Goal: Task Accomplishment & Management: Complete application form

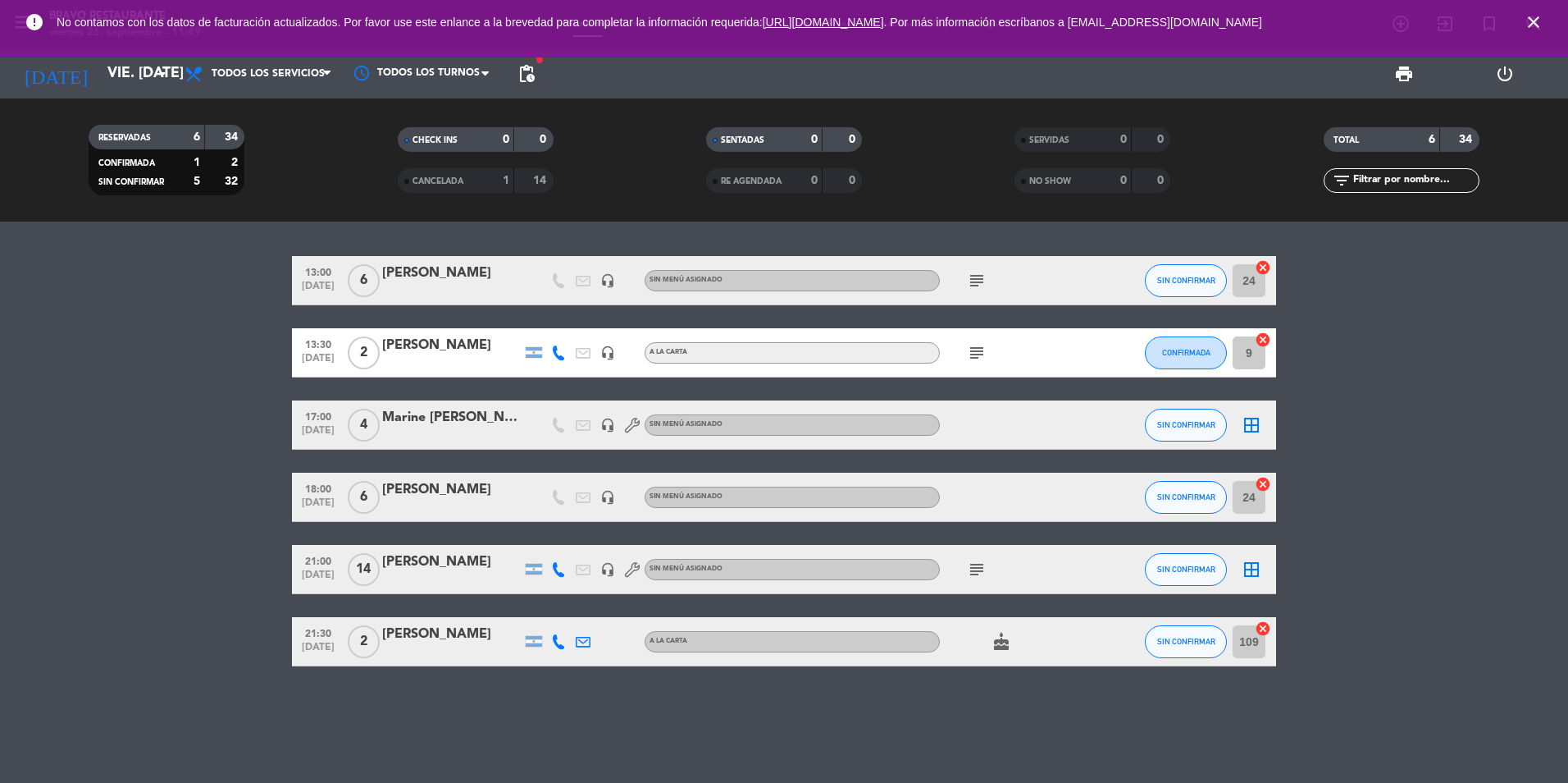
click at [1532, 21] on icon "close" at bounding box center [1534, 23] width 20 height 20
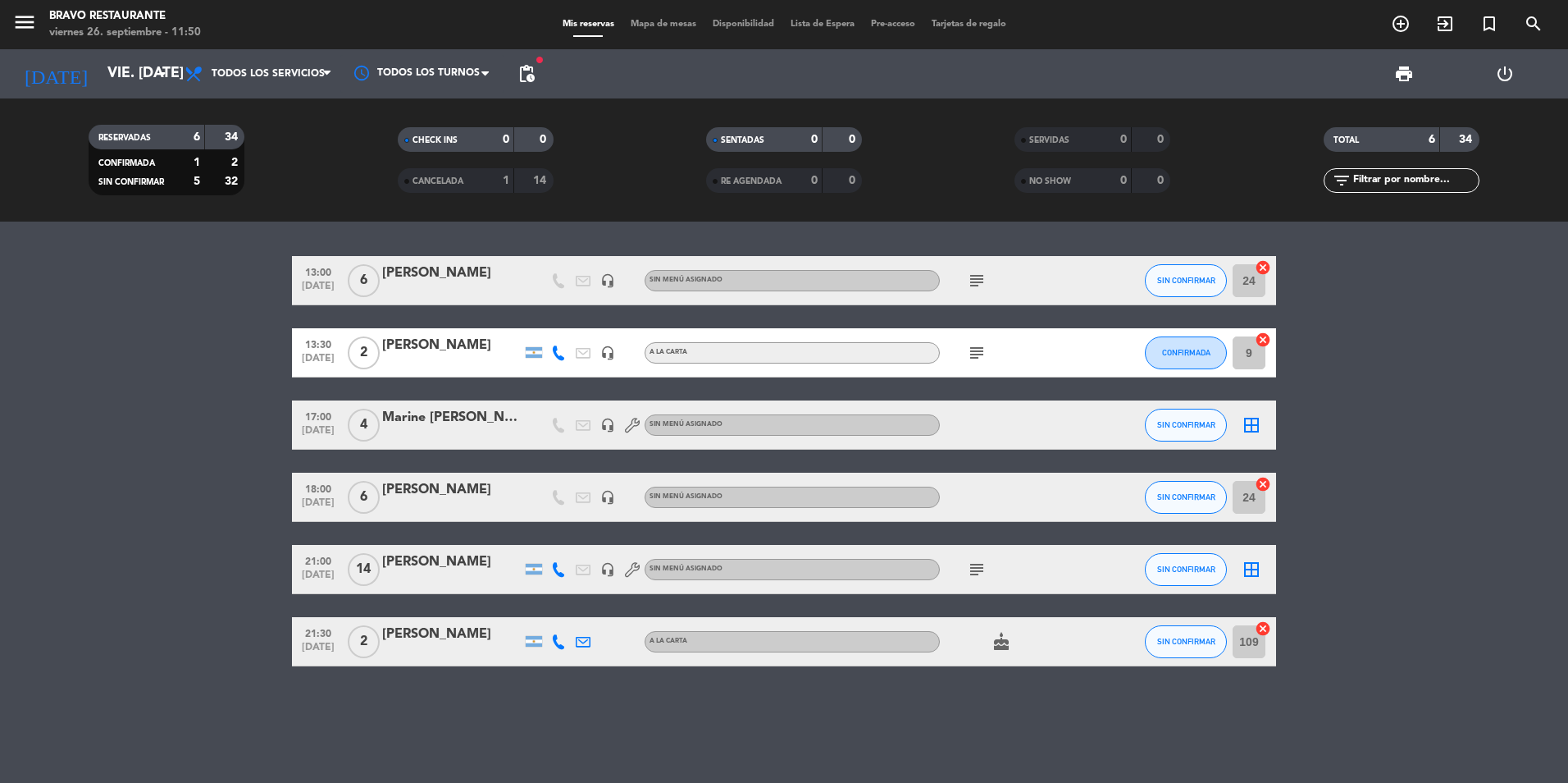
click at [976, 288] on icon "subject" at bounding box center [977, 281] width 20 height 20
click at [127, 66] on input "vie. [DATE]" at bounding box center [194, 74] width 191 height 33
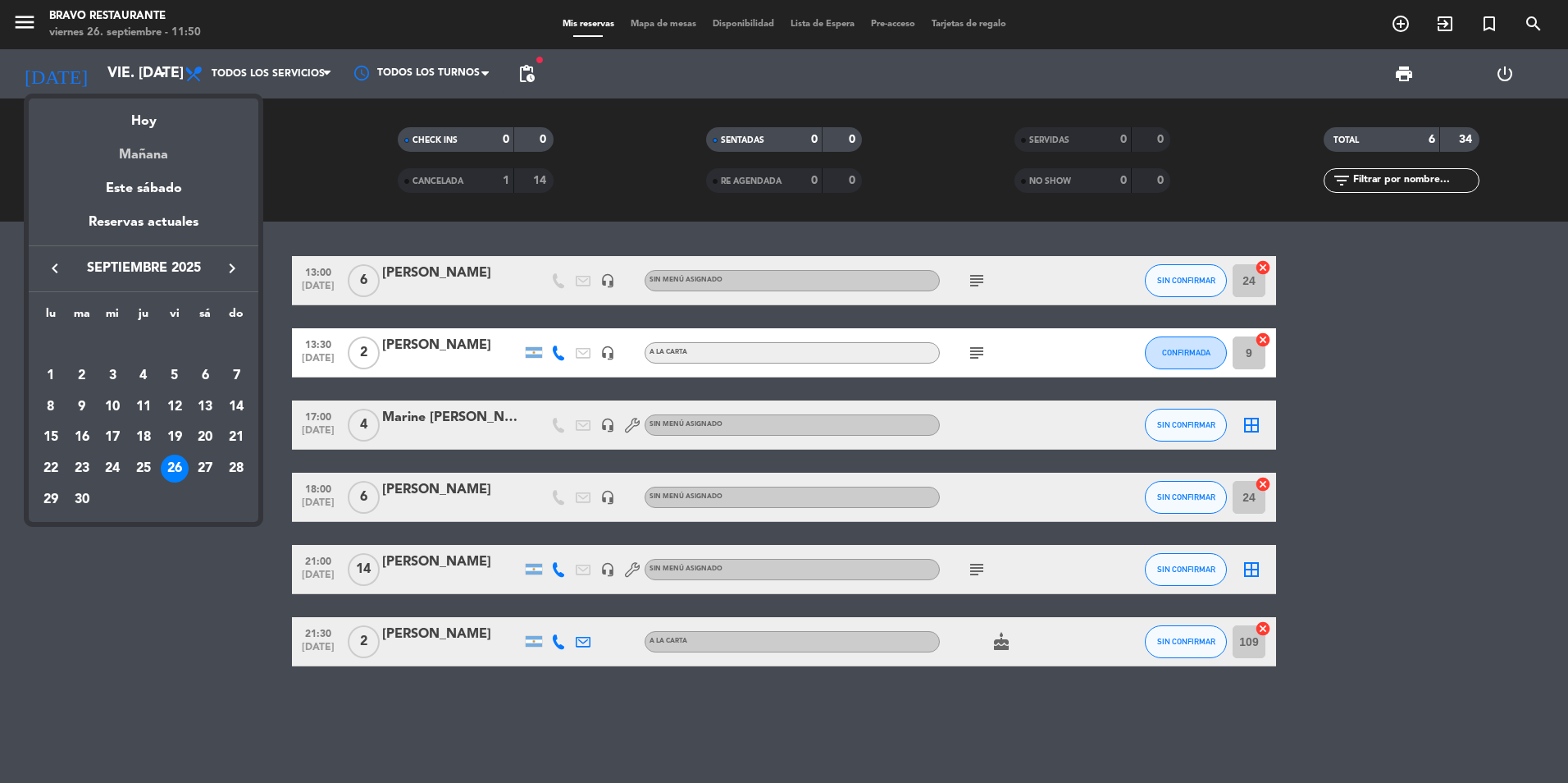
click at [140, 156] on div "Mañana" at bounding box center [143, 149] width 230 height 33
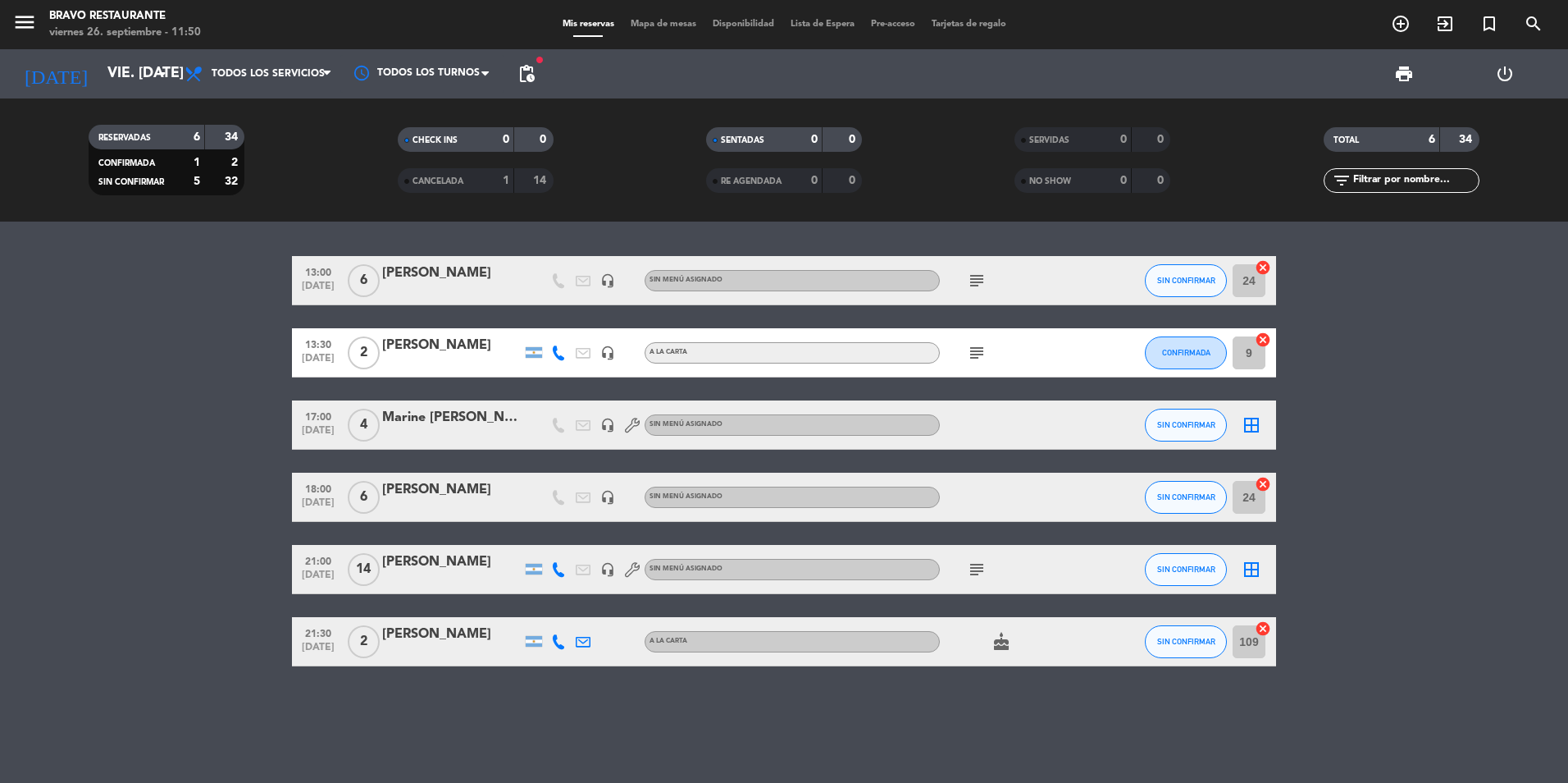
type input "sáb. [DATE]"
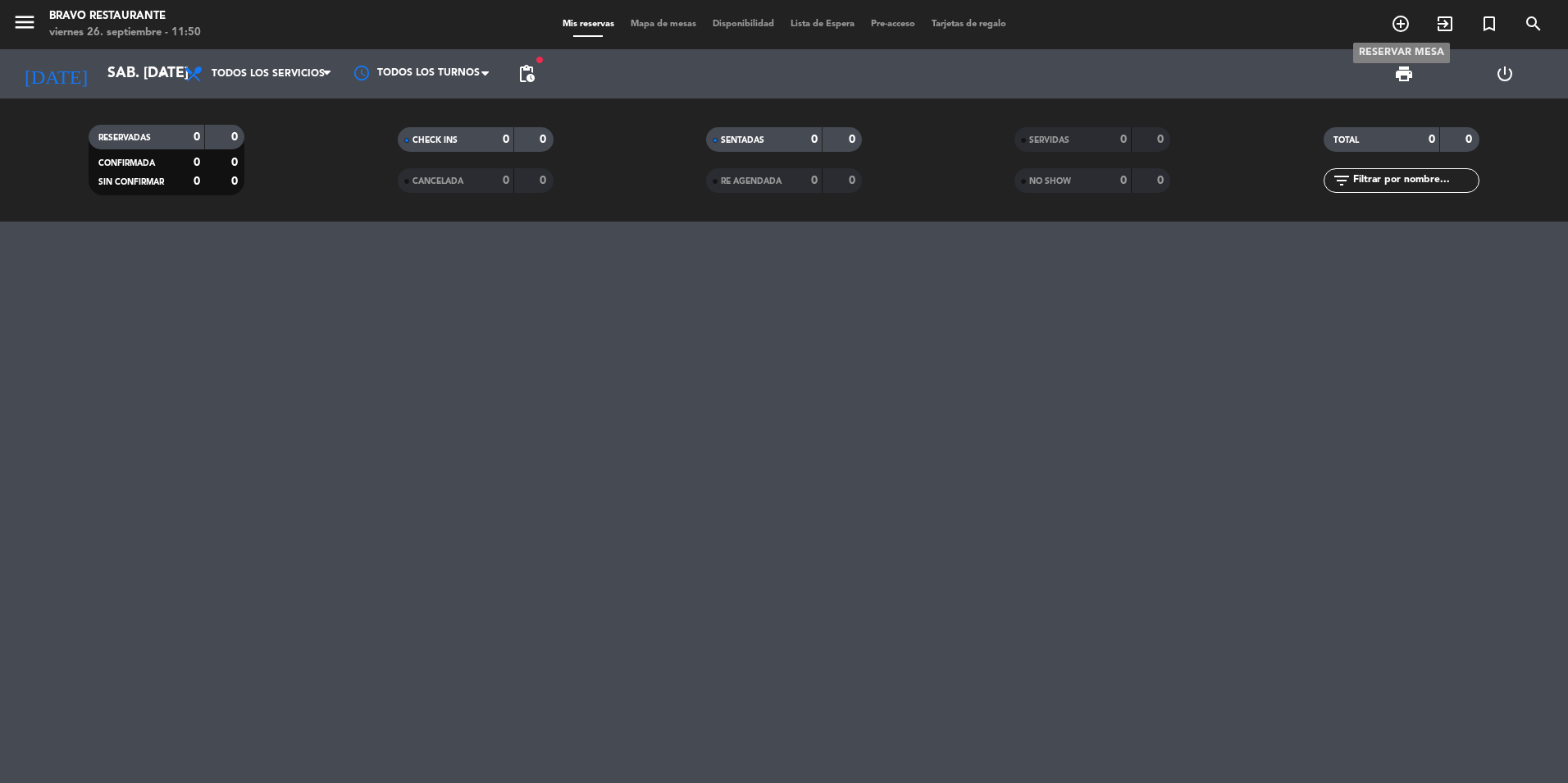
click at [1401, 26] on icon "add_circle_outline" at bounding box center [1401, 23] width 20 height 20
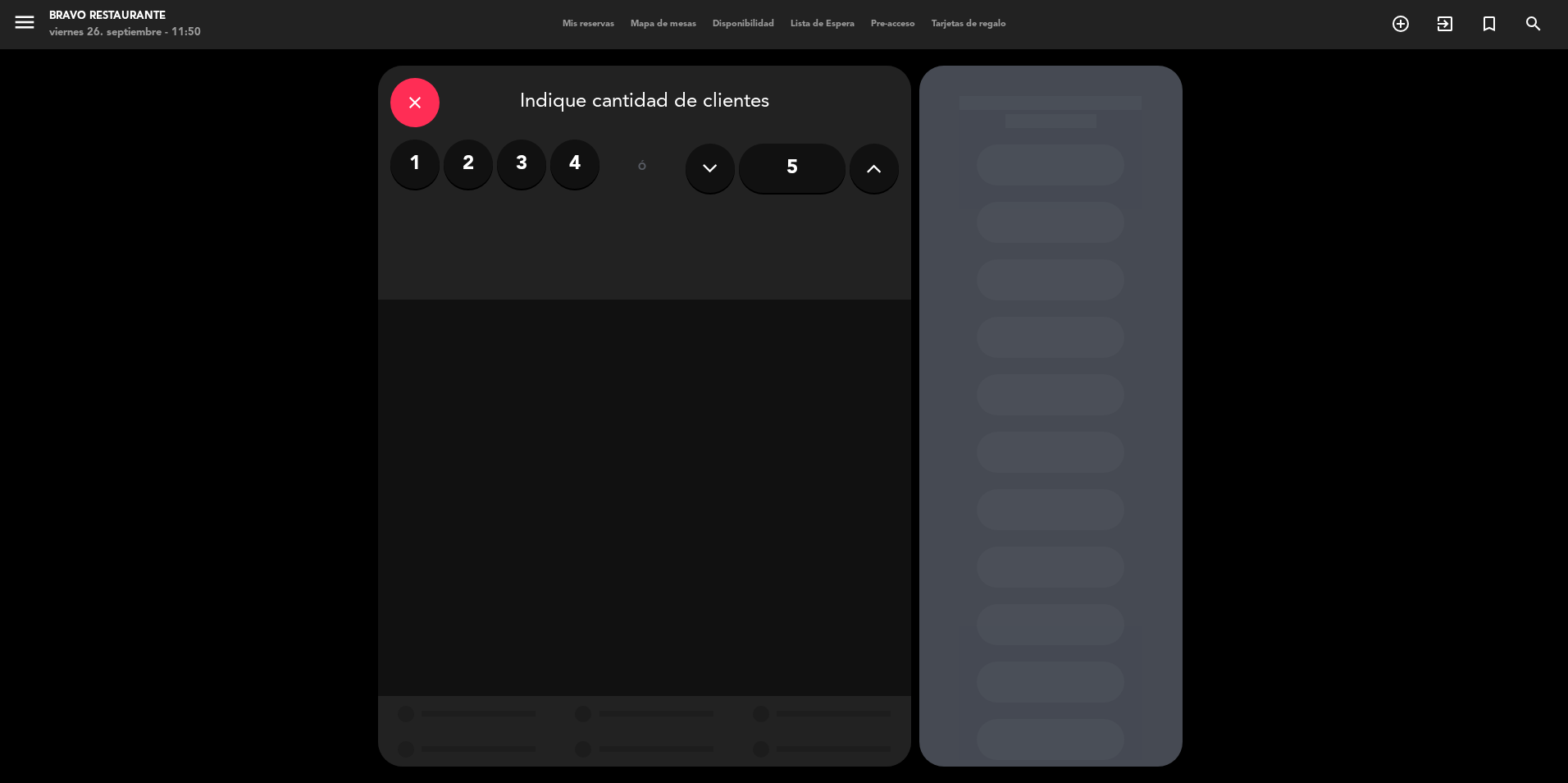
click at [526, 169] on label "3" at bounding box center [521, 164] width 49 height 49
click at [586, 230] on div "Almuerzo" at bounding box center [580, 225] width 124 height 33
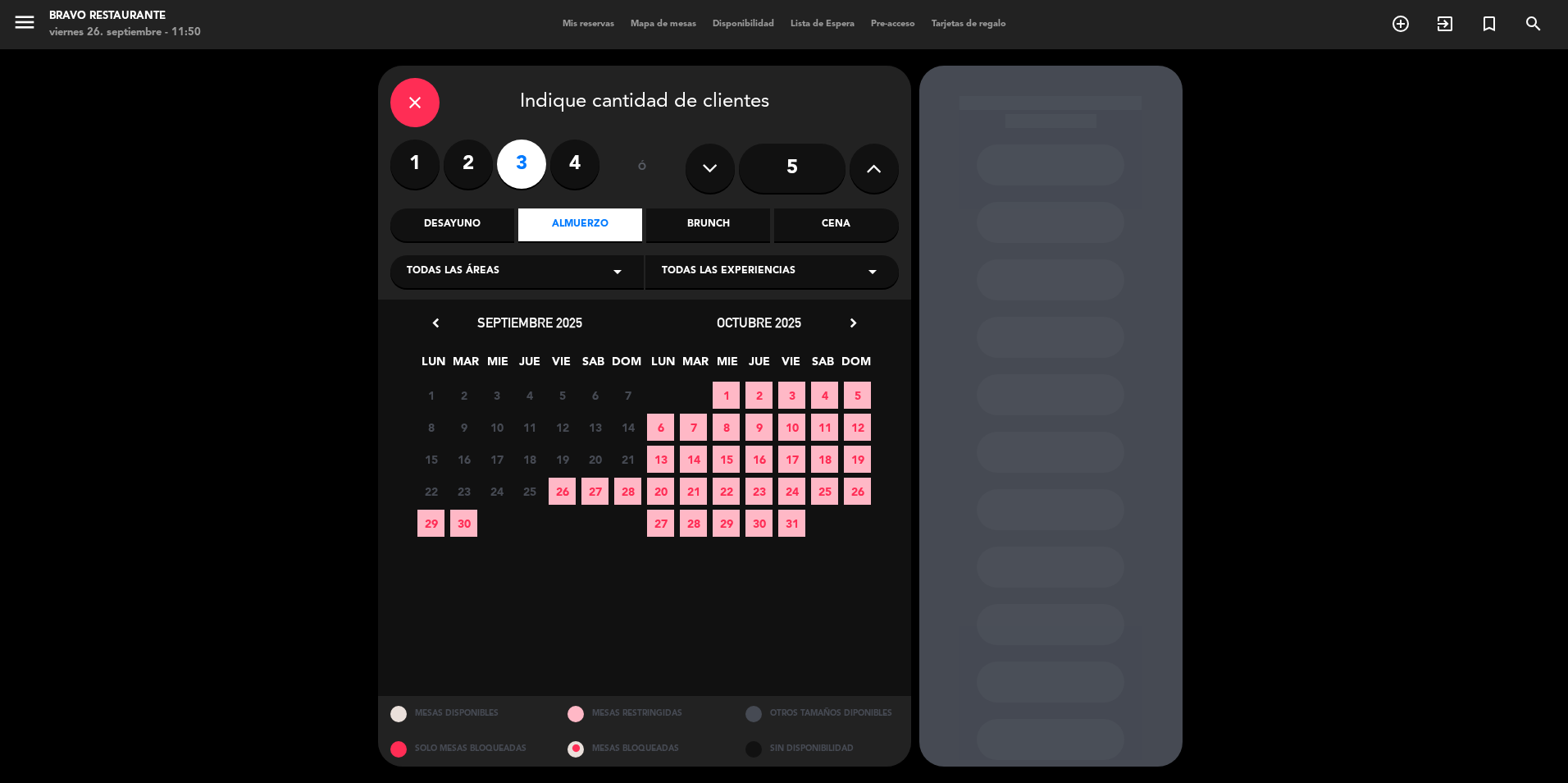
click at [592, 491] on span "27" at bounding box center [596, 491] width 27 height 27
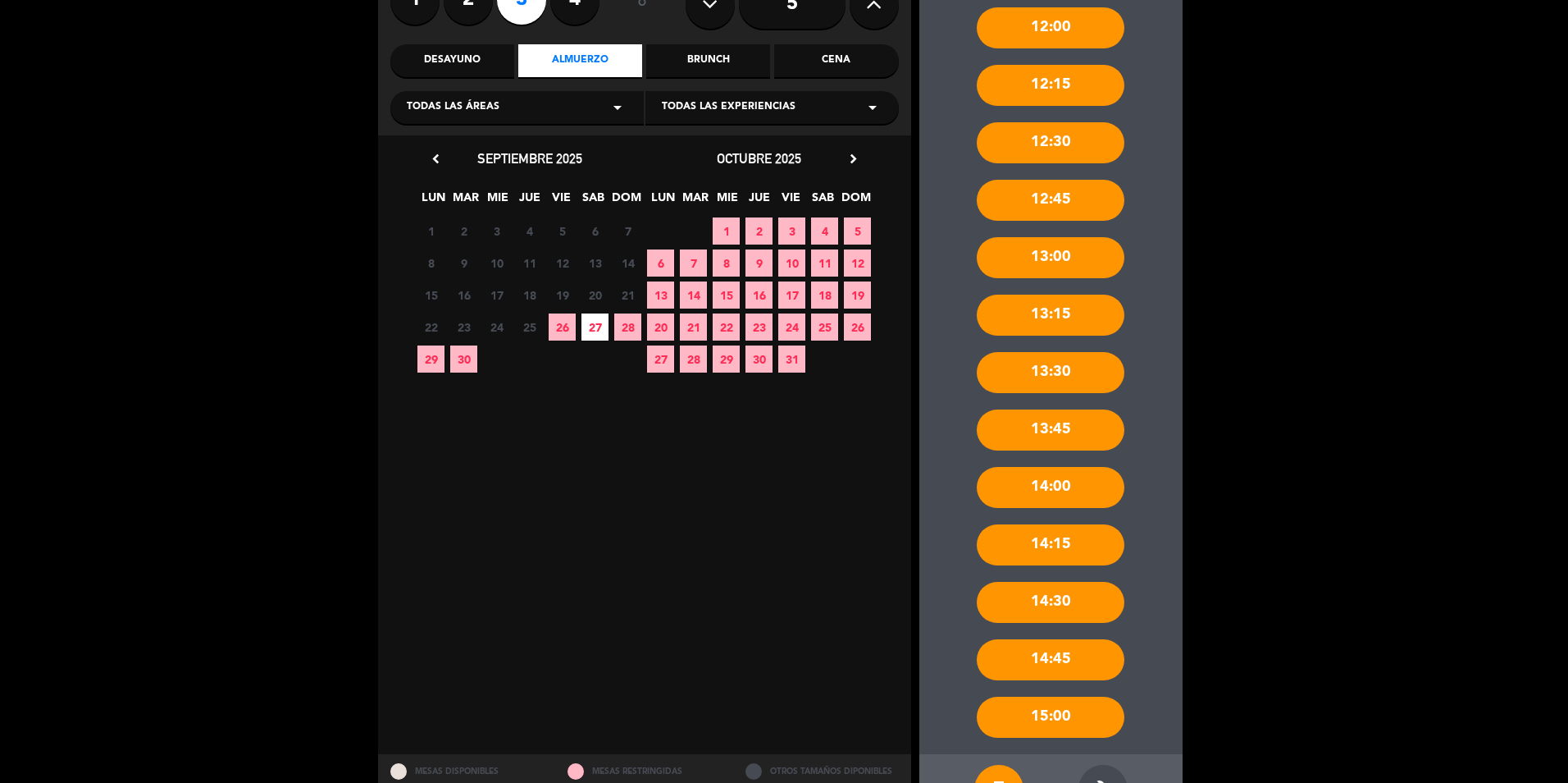
scroll to position [222, 0]
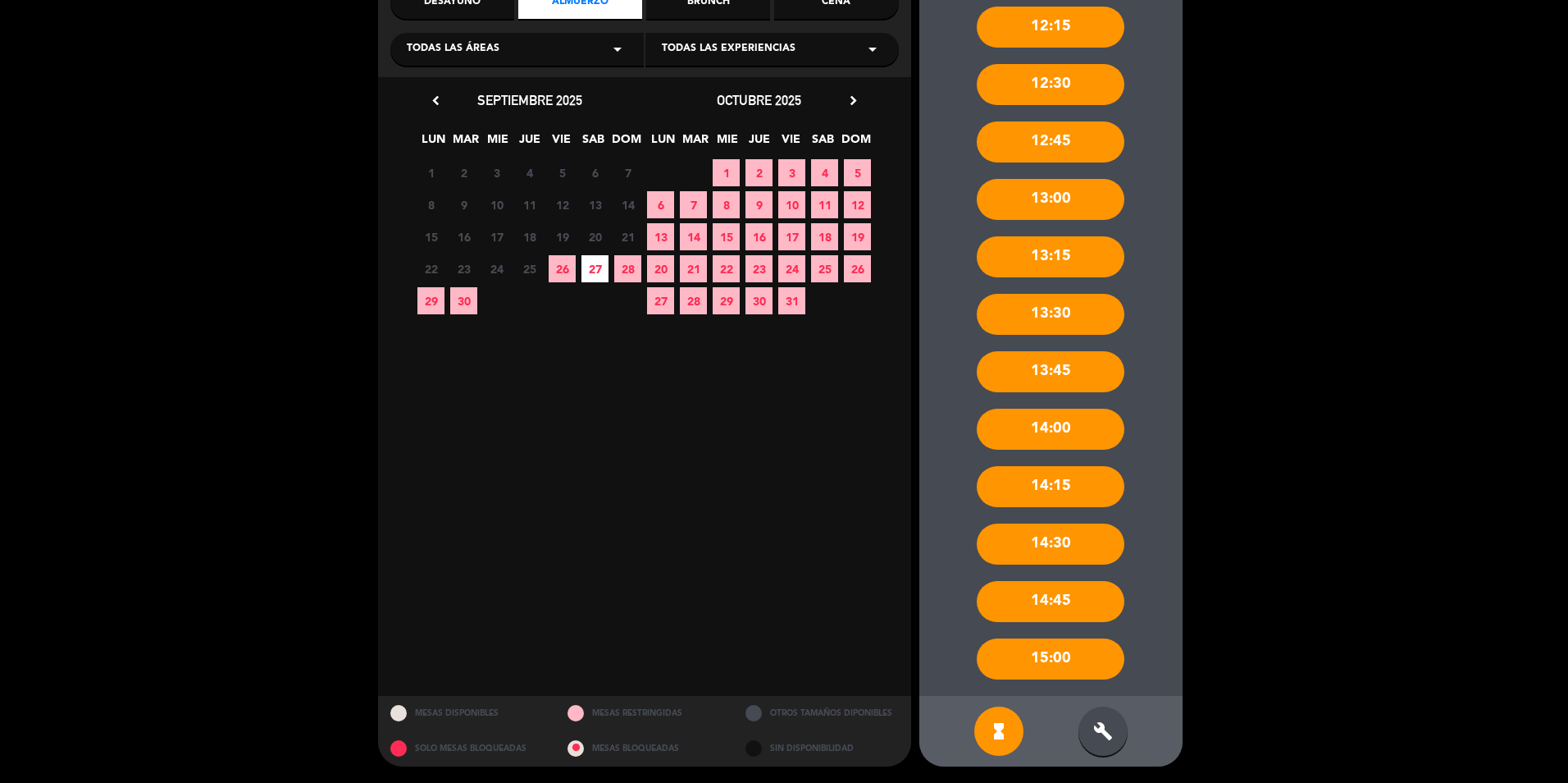
click at [1106, 717] on div "build" at bounding box center [1103, 731] width 49 height 49
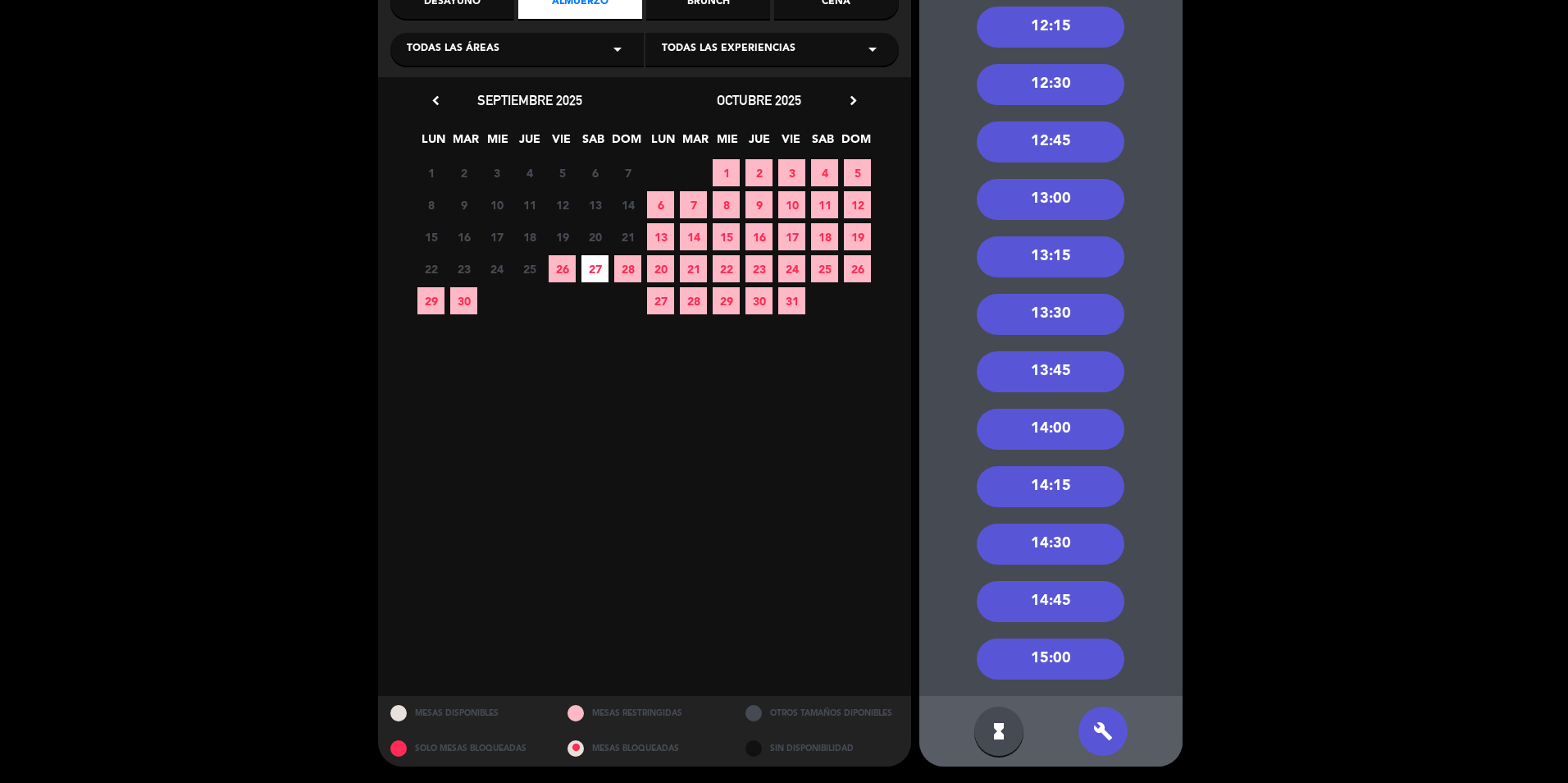
click at [1047, 311] on div "13:30" at bounding box center [1051, 314] width 148 height 41
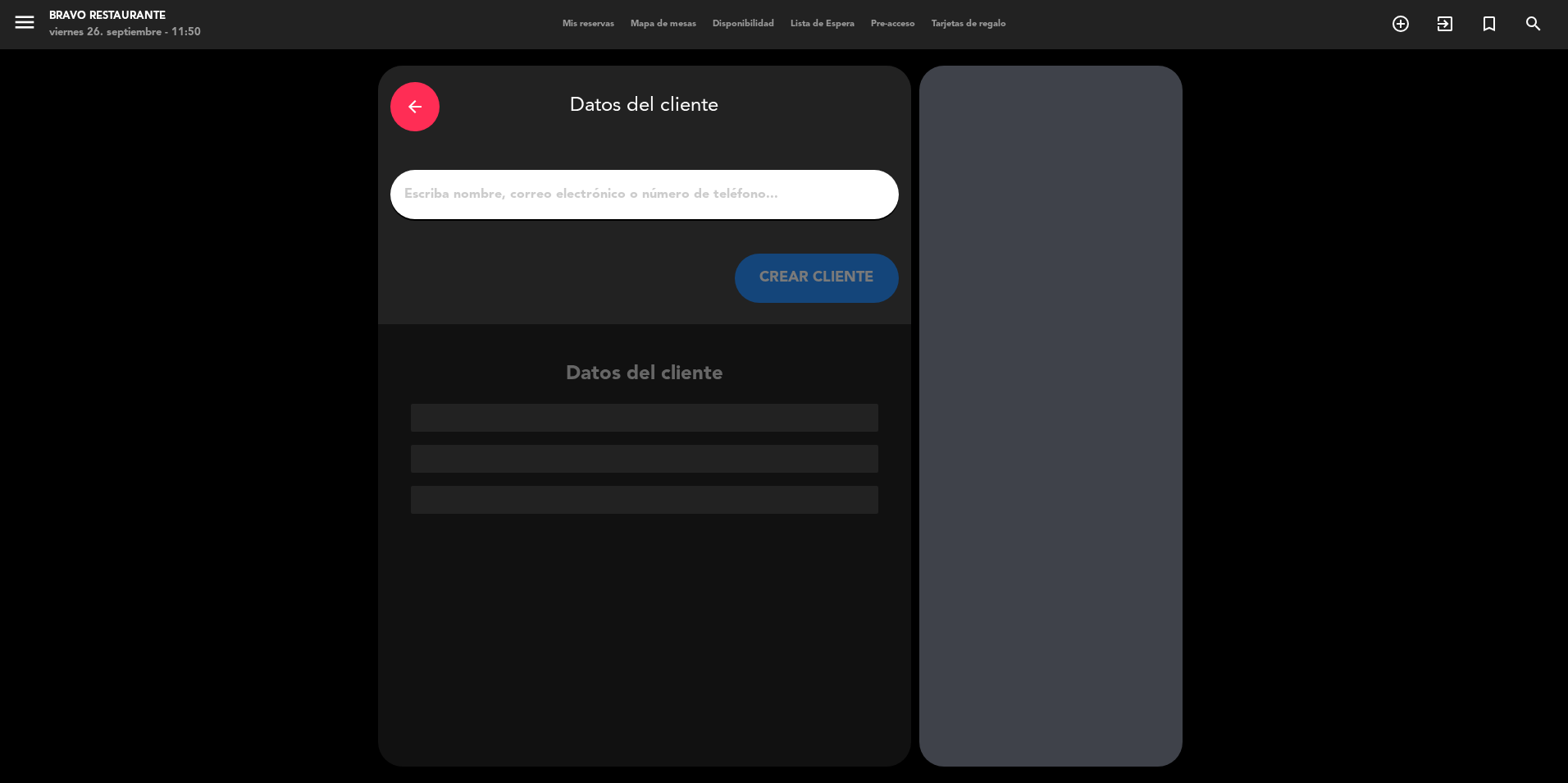
scroll to position [0, 0]
click at [412, 111] on icon "arrow_back" at bounding box center [415, 107] width 20 height 20
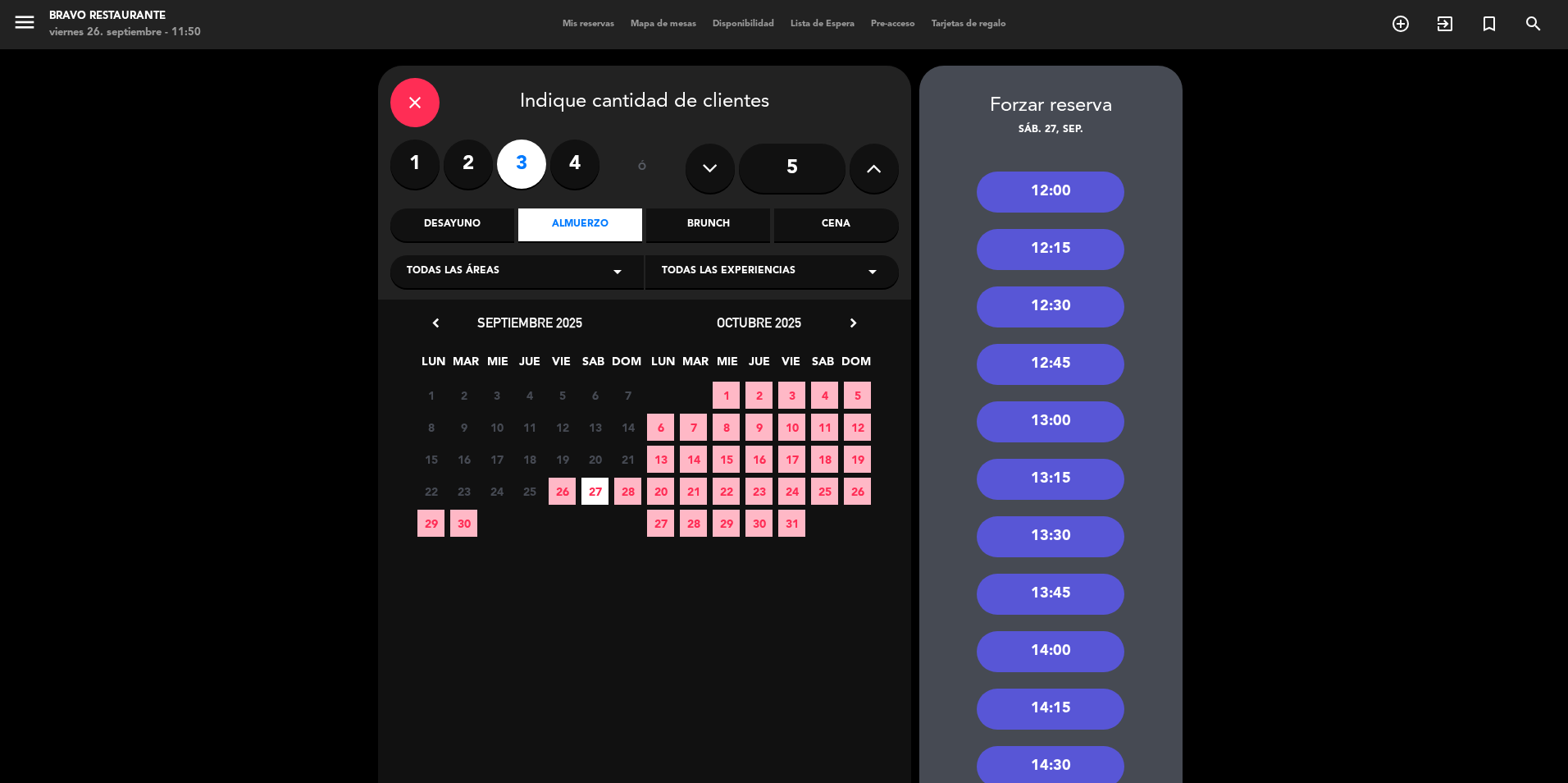
click at [1065, 304] on div "12:30" at bounding box center [1051, 307] width 148 height 41
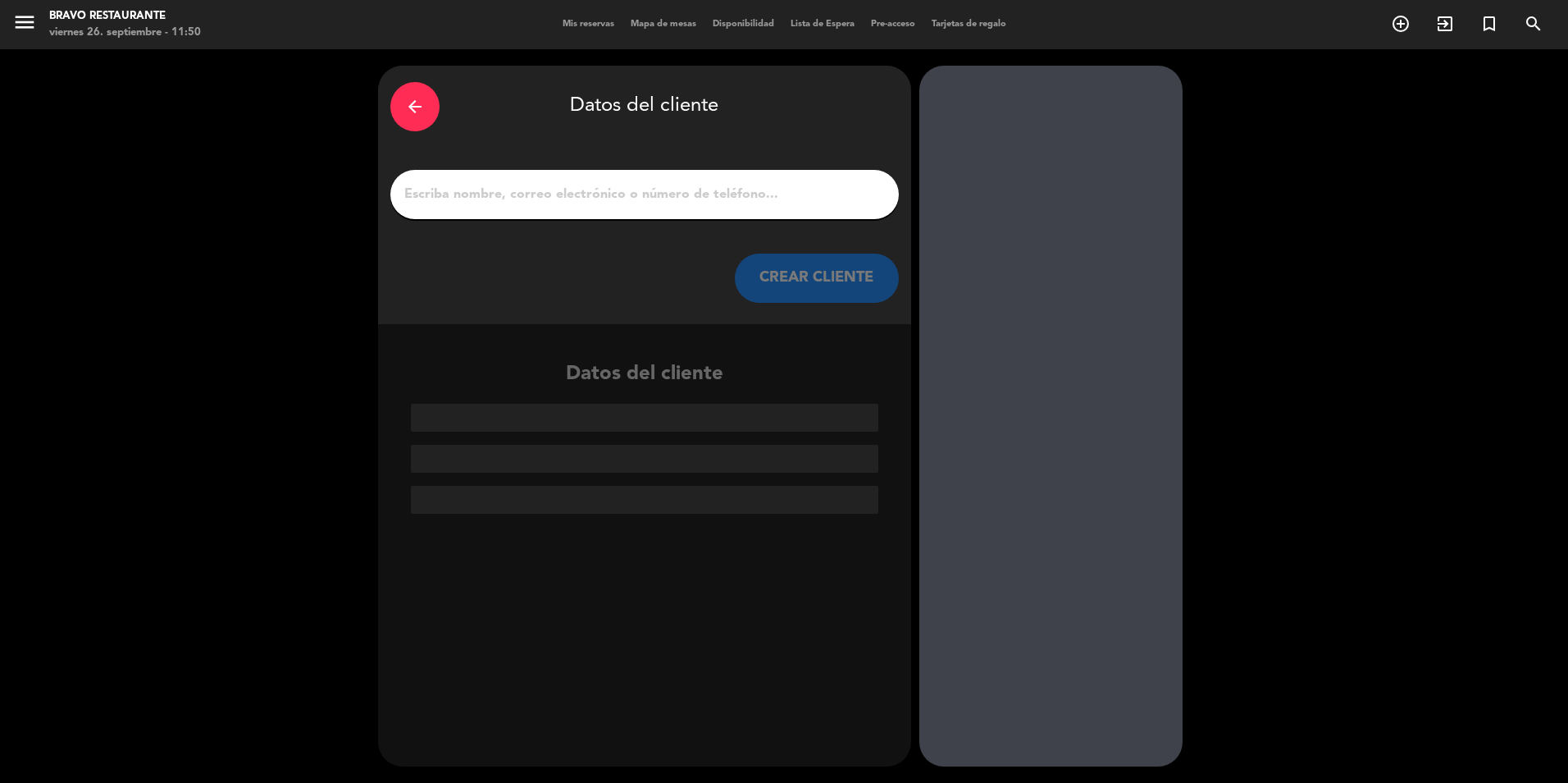
click at [479, 207] on div at bounding box center [645, 195] width 509 height 49
click at [482, 201] on input "1" at bounding box center [645, 194] width 484 height 23
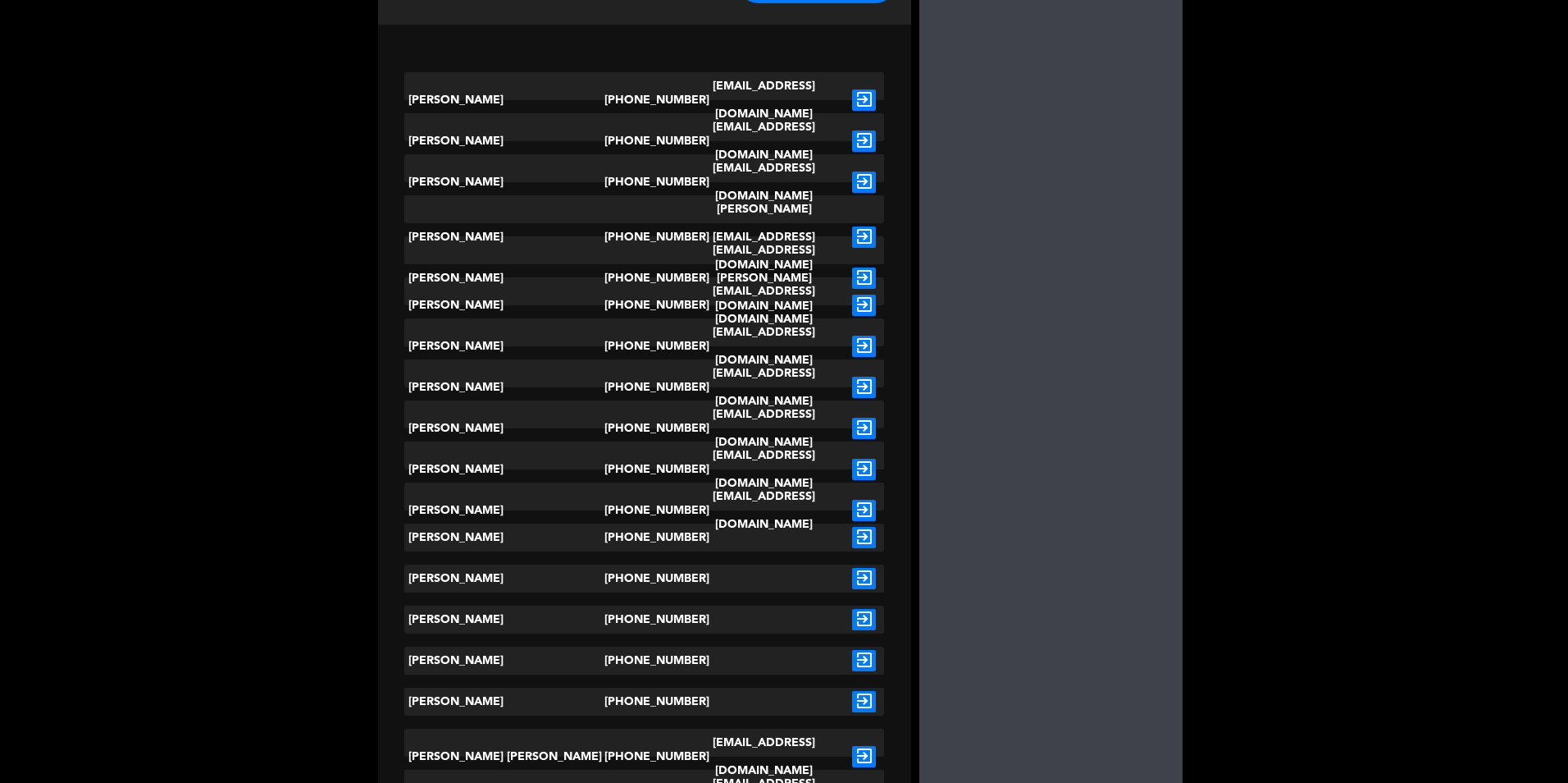
scroll to position [328, 0]
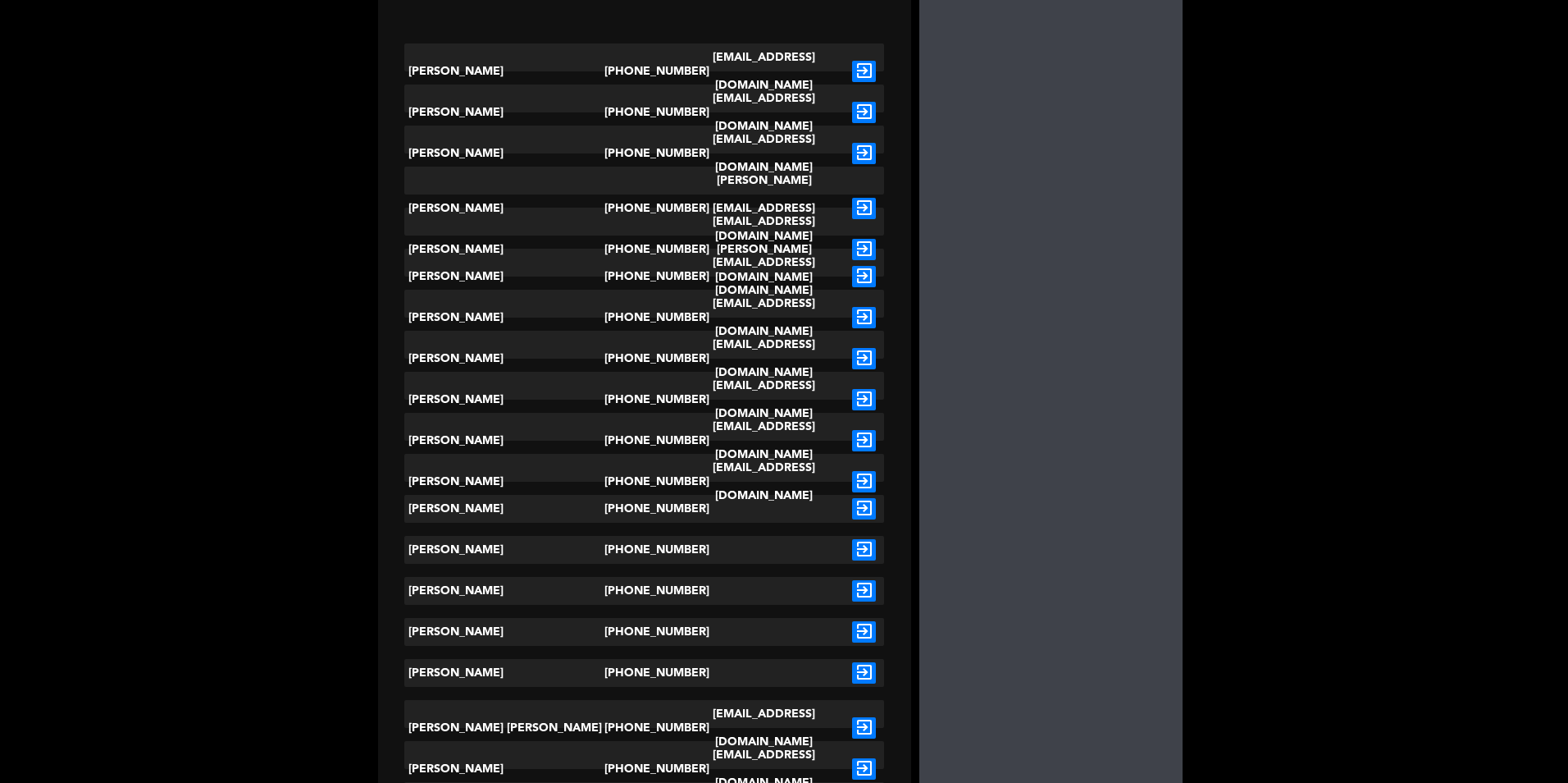
type input "[PERSON_NAME]"
click at [867, 550] on icon "exit_to_app" at bounding box center [864, 550] width 23 height 22
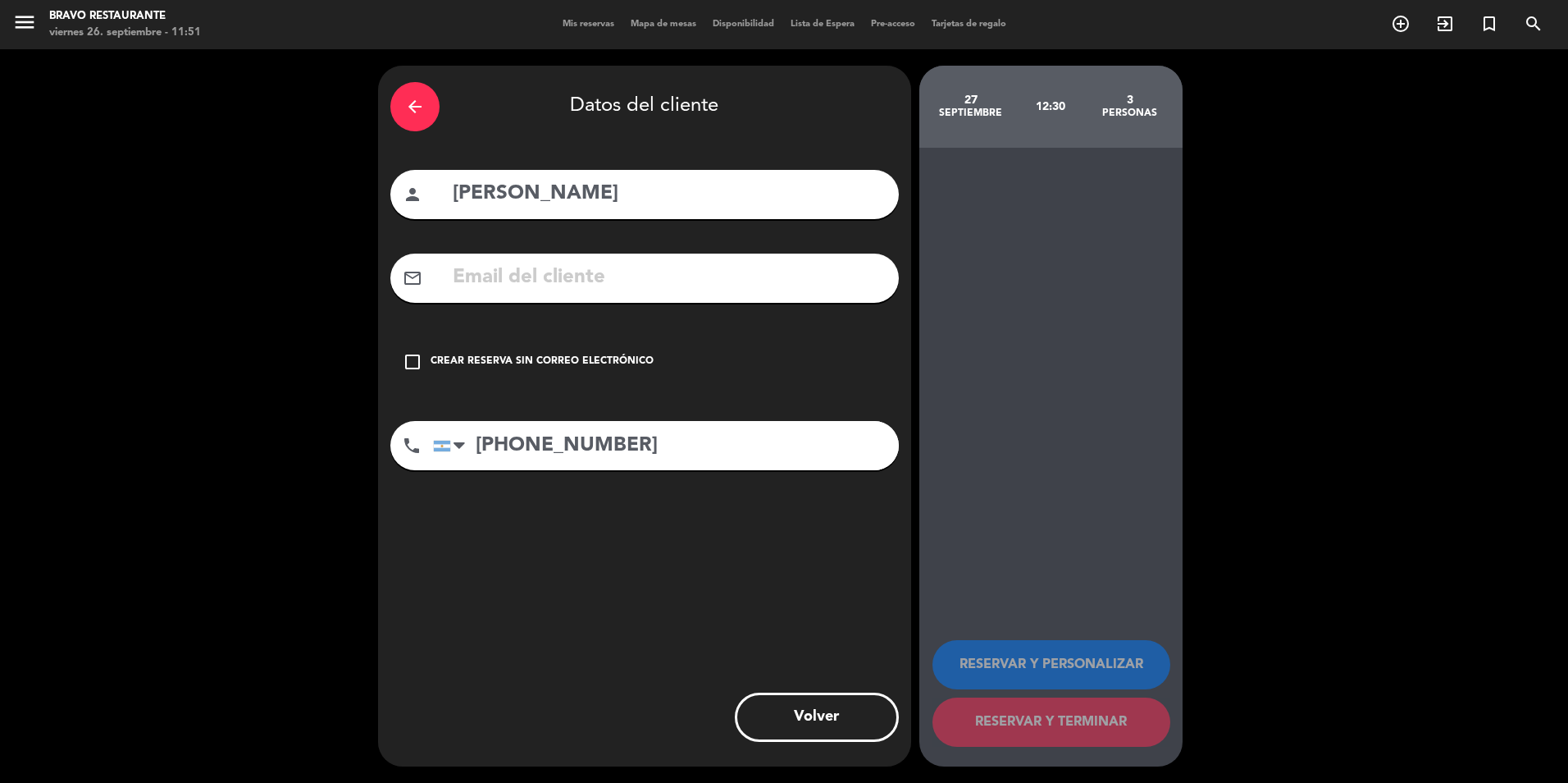
scroll to position [0, 0]
click at [417, 360] on icon "check_box_outline_blank" at bounding box center [413, 362] width 20 height 20
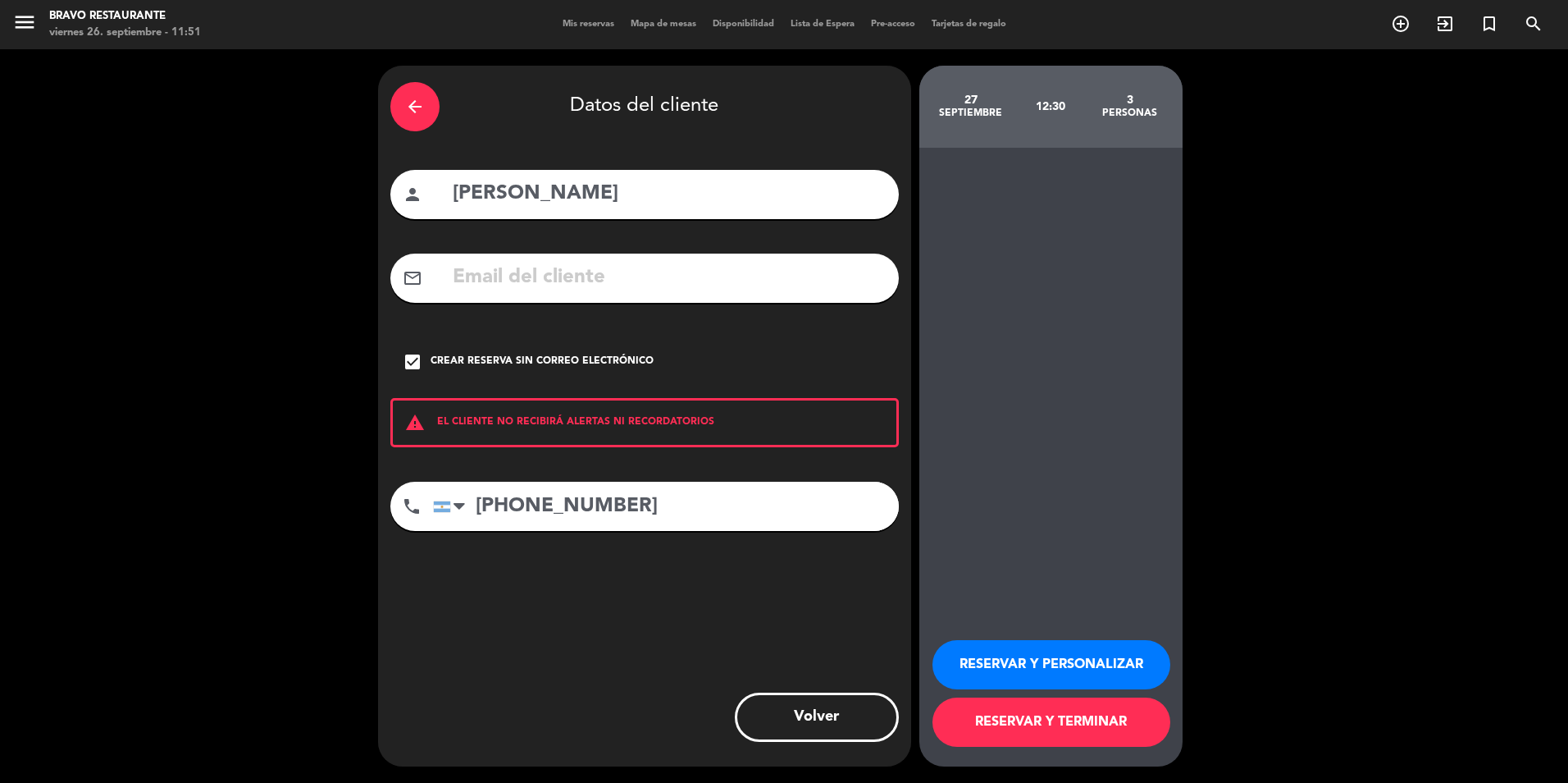
click at [1060, 659] on button "RESERVAR Y PERSONALIZAR" at bounding box center [1052, 665] width 238 height 49
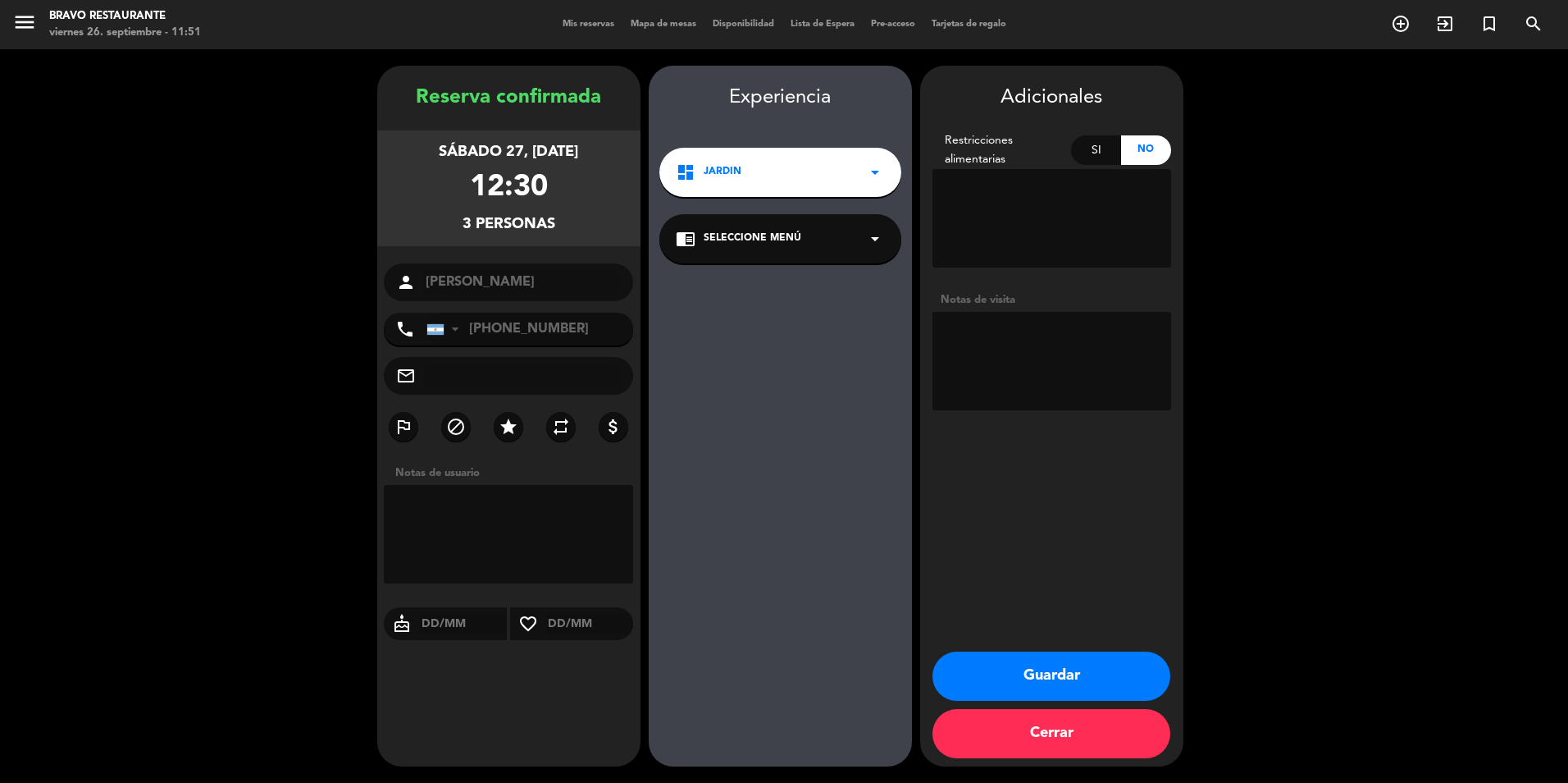
click at [873, 242] on icon "arrow_drop_down" at bounding box center [875, 239] width 20 height 20
click at [770, 285] on div "A LA CARTA" at bounding box center [781, 284] width 209 height 17
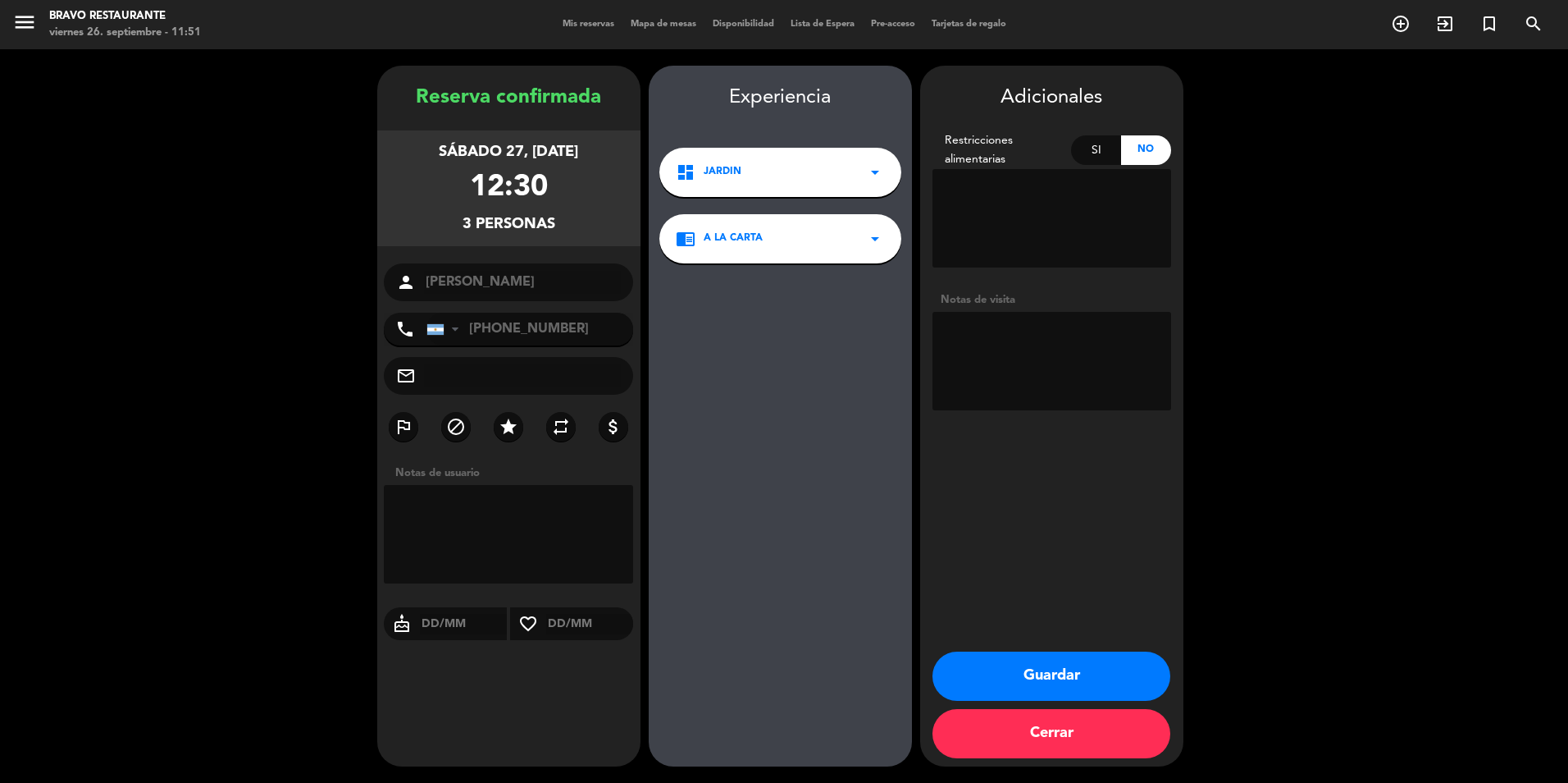
click at [1052, 679] on button "Guardar" at bounding box center [1052, 676] width 238 height 49
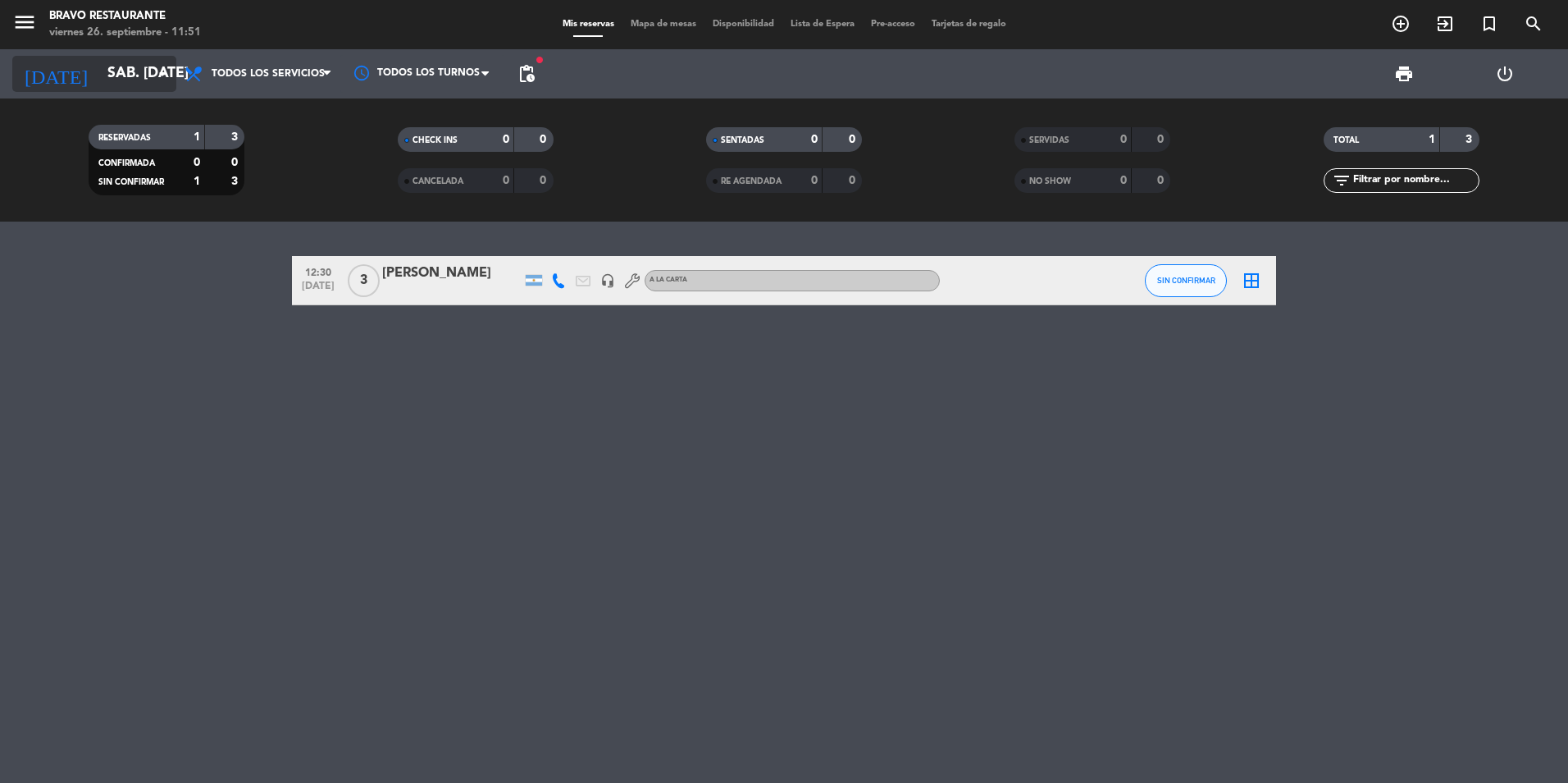
click at [150, 77] on input "sáb. [DATE]" at bounding box center [194, 74] width 191 height 33
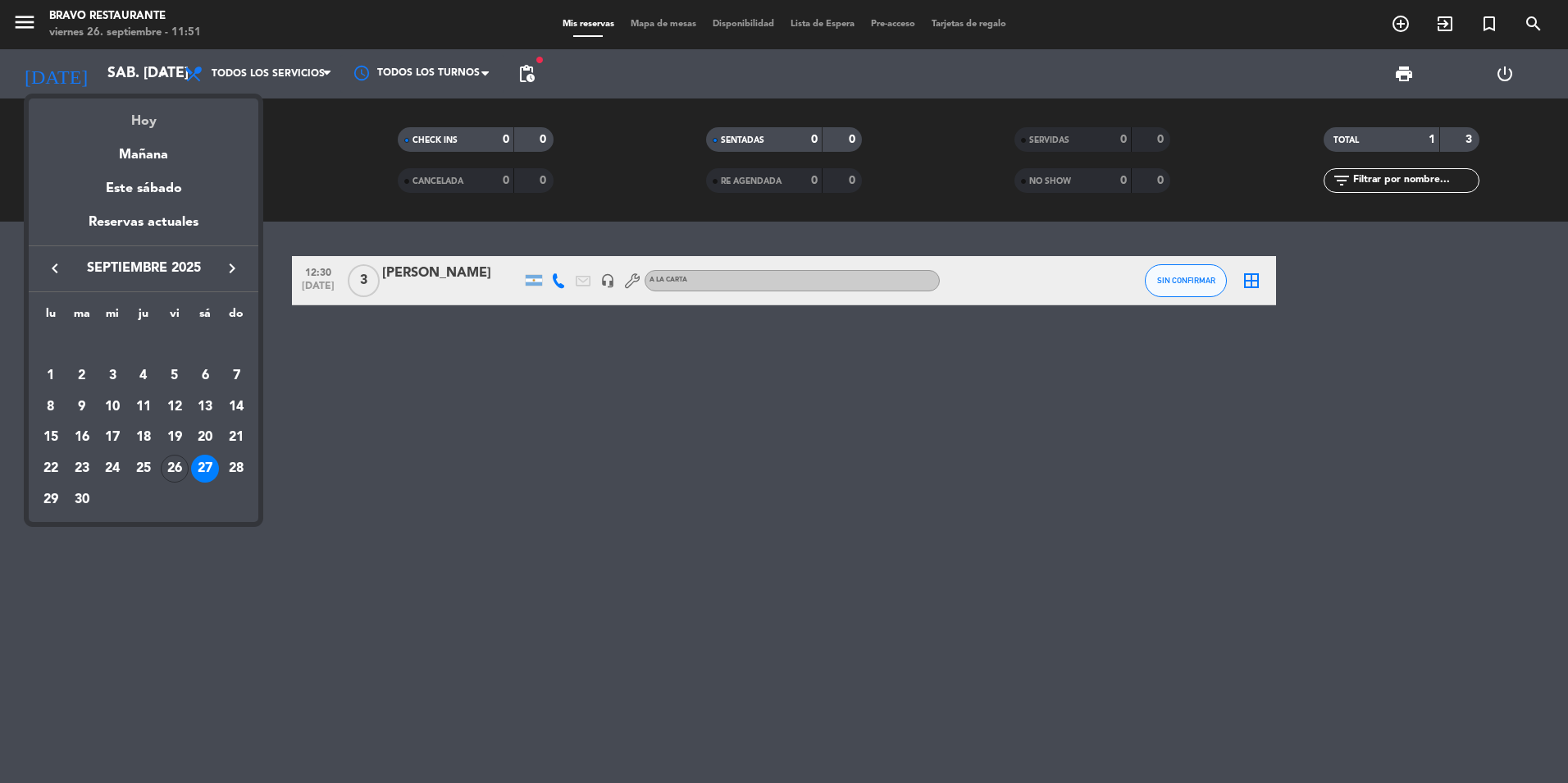
click at [145, 118] on div "Hoy" at bounding box center [143, 115] width 230 height 33
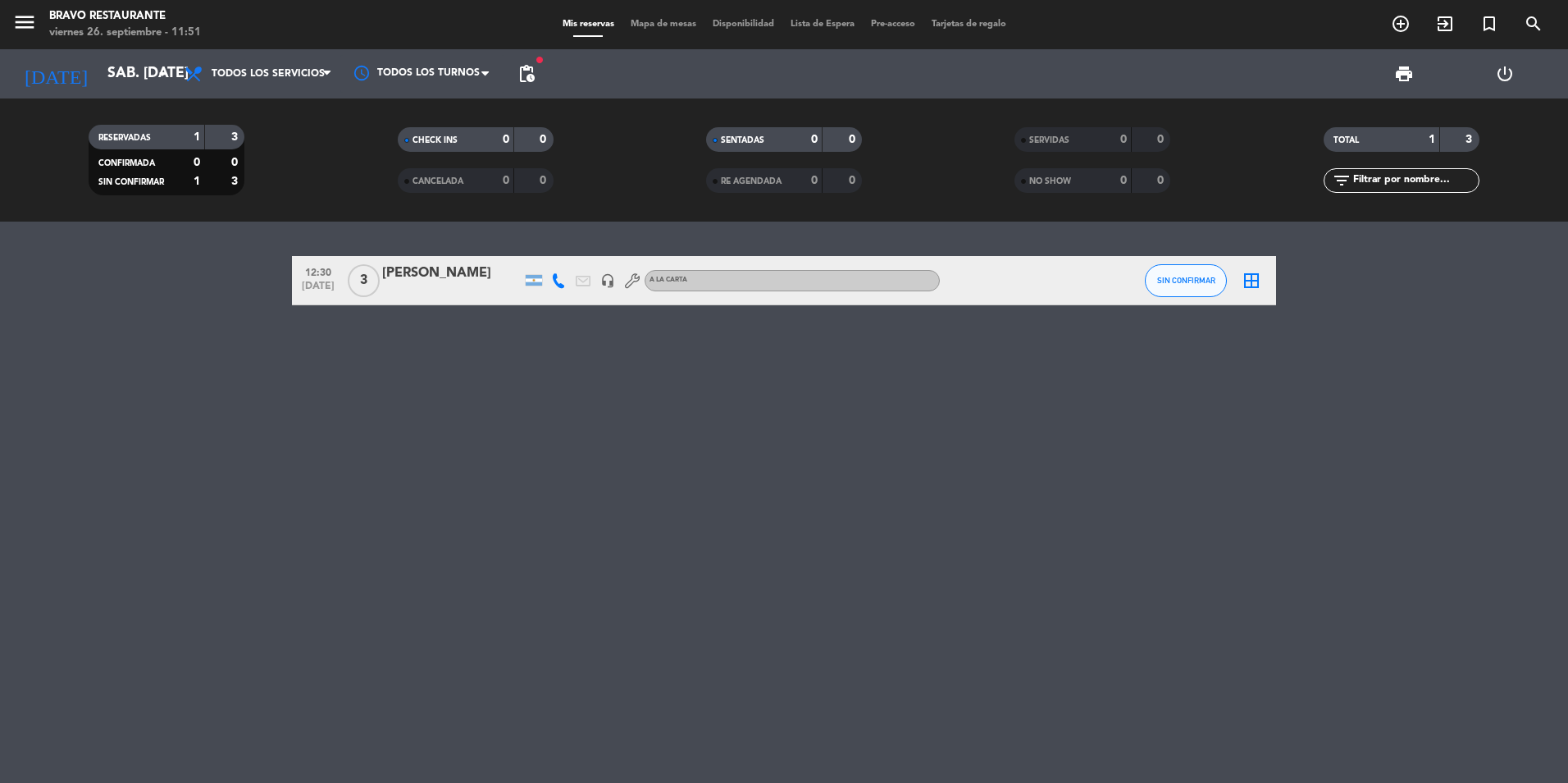
type input "vie. [DATE]"
